Goal: Navigation & Orientation: Find specific page/section

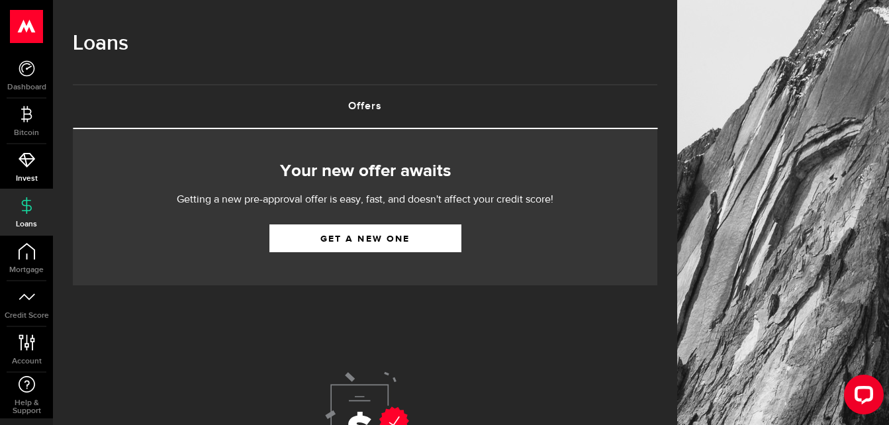
click at [28, 168] on link "Invest" at bounding box center [26, 166] width 53 height 45
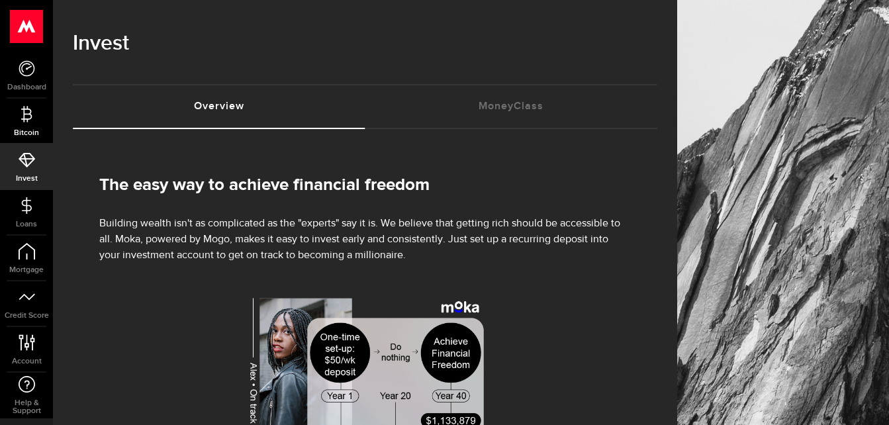
click at [19, 111] on icon at bounding box center [27, 114] width 17 height 17
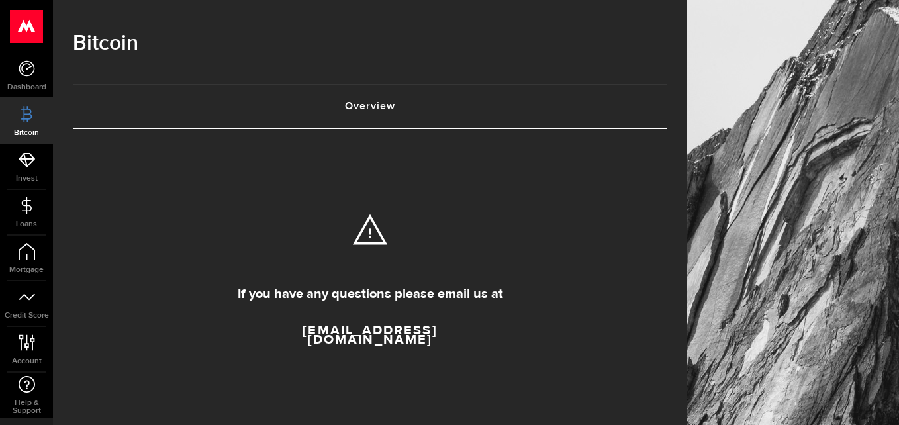
click at [376, 105] on link "Overview (requires attention)" at bounding box center [370, 106] width 594 height 42
click at [21, 84] on span "Dashboard" at bounding box center [26, 87] width 53 height 8
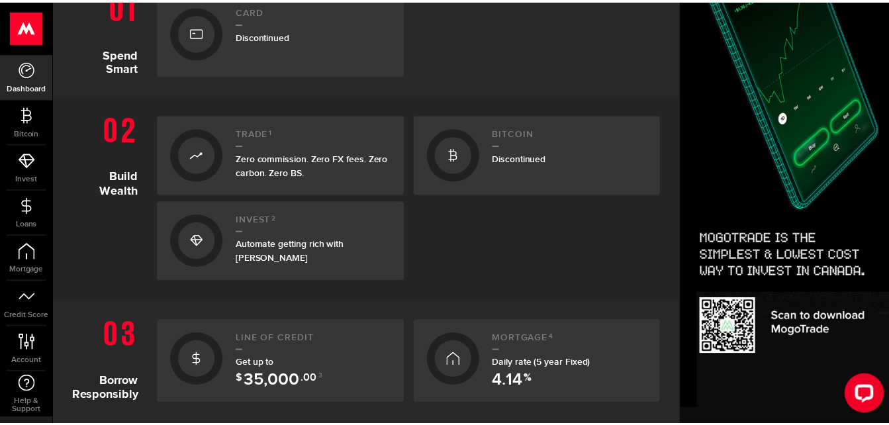
scroll to position [662, 0]
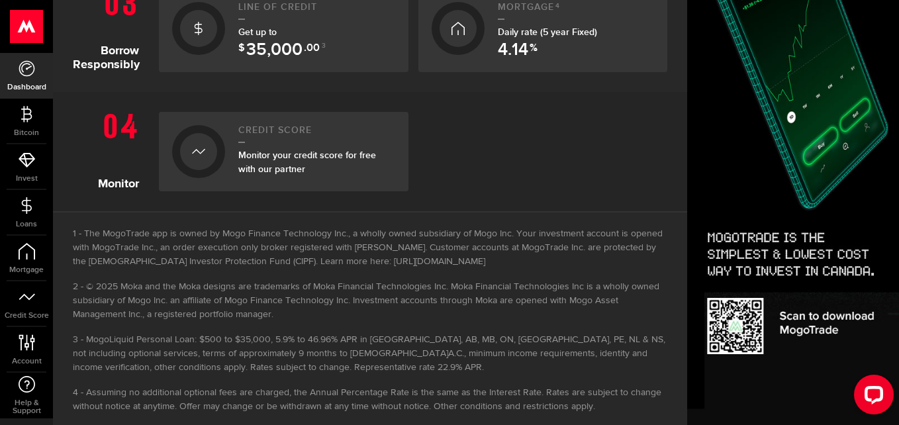
click at [274, 45] on span "35,000" at bounding box center [274, 50] width 56 height 17
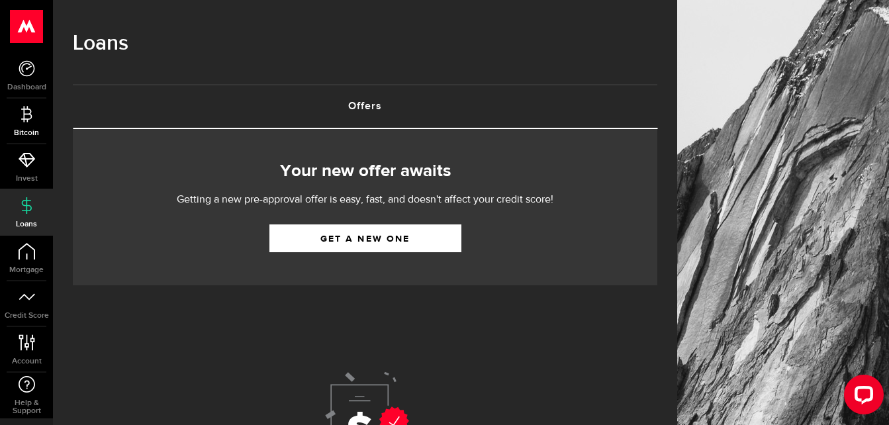
click at [30, 113] on icon at bounding box center [27, 114] width 17 height 17
